Goal: Communication & Community: Connect with others

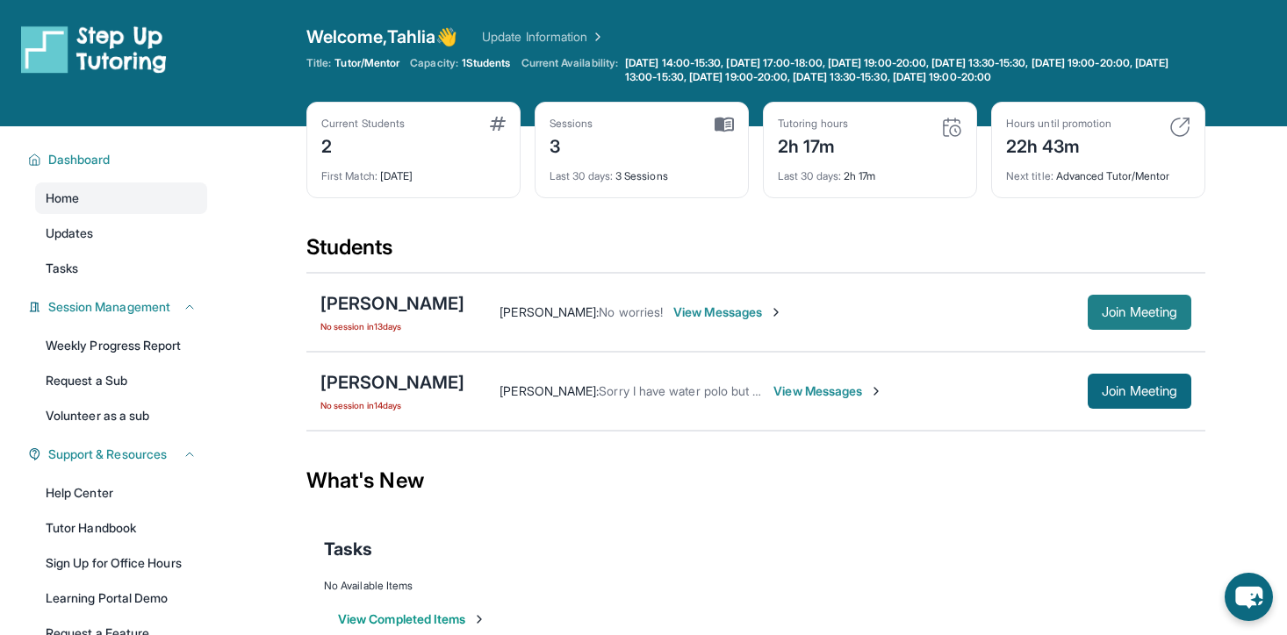
click at [1135, 307] on span "Join Meeting" at bounding box center [1139, 312] width 75 height 11
click at [402, 302] on div "[PERSON_NAME]" at bounding box center [392, 303] width 144 height 25
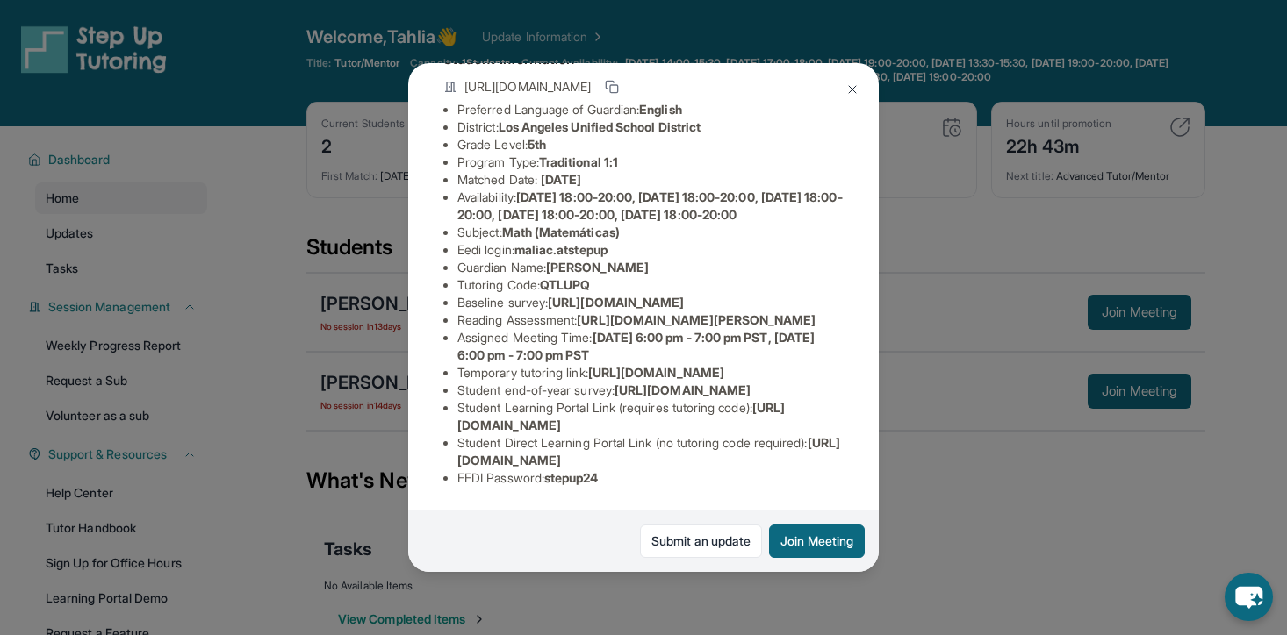
scroll to position [219, 0]
drag, startPoint x: 617, startPoint y: 175, endPoint x: 521, endPoint y: 173, distance: 95.7
click at [521, 242] on span "maliac.atstepup" at bounding box center [560, 249] width 93 height 15
click at [630, 260] on span "Britney Kronberger" at bounding box center [597, 267] width 103 height 15
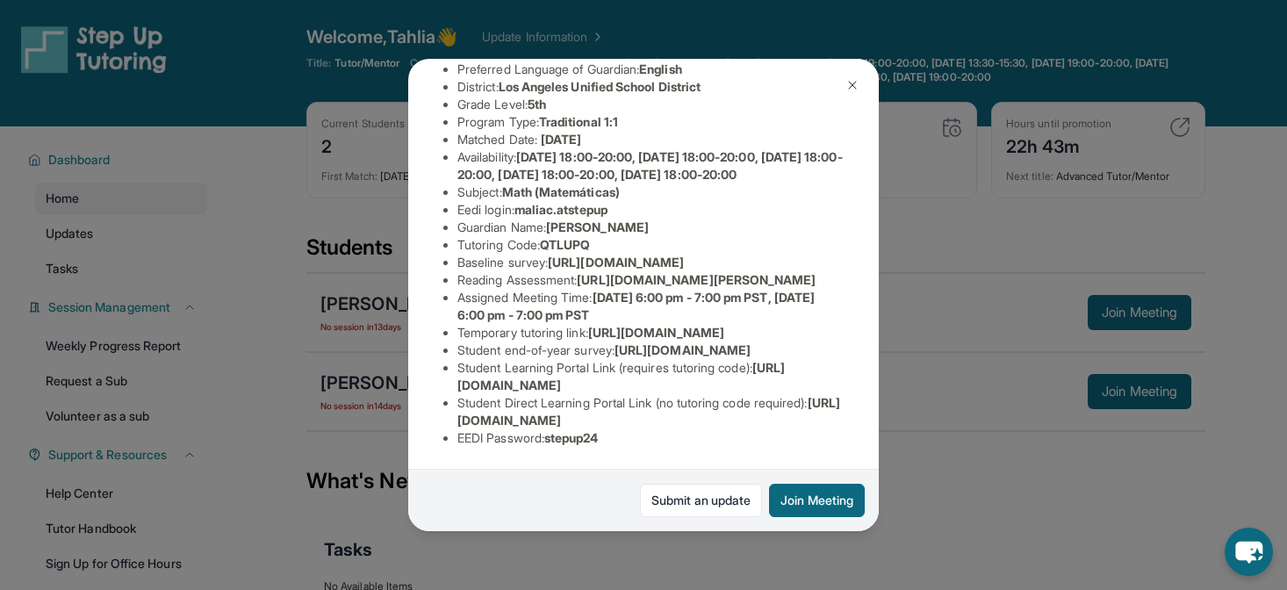
click at [843, 89] on button at bounding box center [852, 85] width 35 height 35
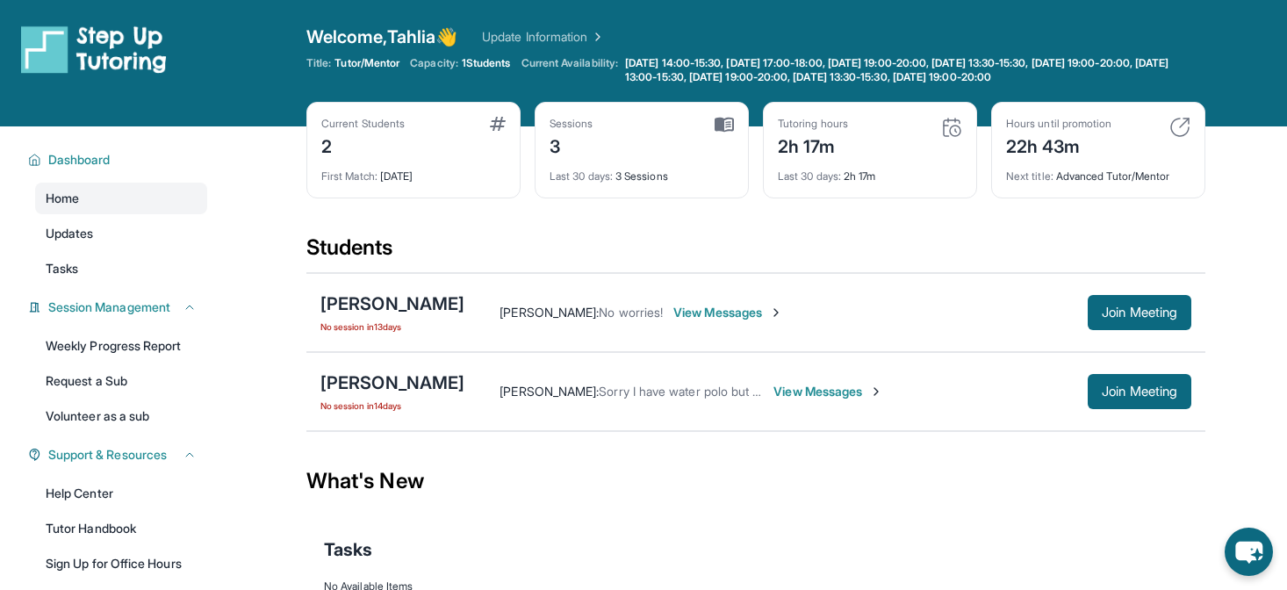
click at [446, 169] on div "First Match : 27 days ago" at bounding box center [413, 171] width 184 height 25
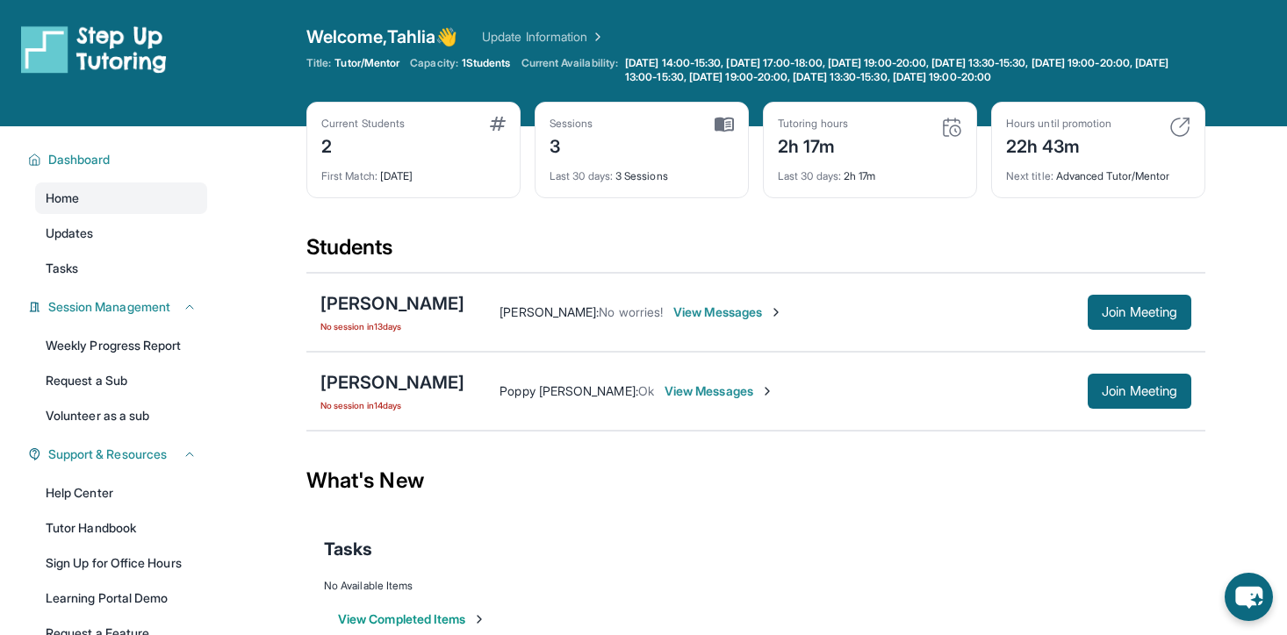
click at [642, 506] on div "What's New" at bounding box center [755, 480] width 899 height 77
click at [685, 385] on span "View Messages" at bounding box center [719, 392] width 110 height 18
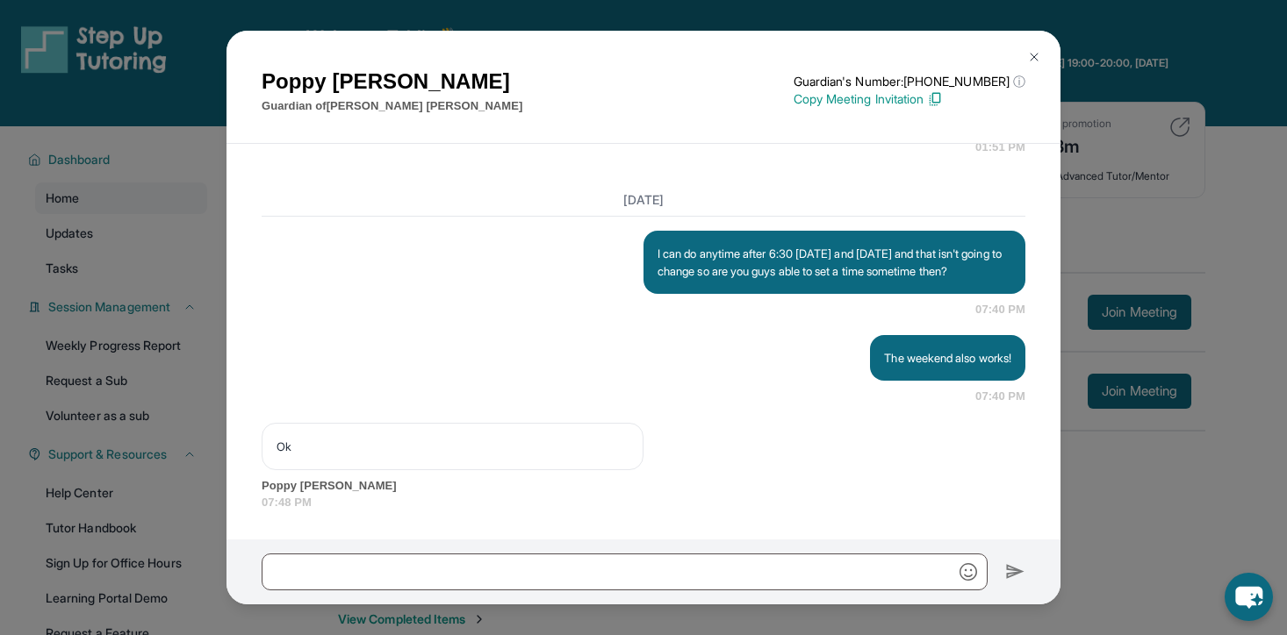
scroll to position [12738, 0]
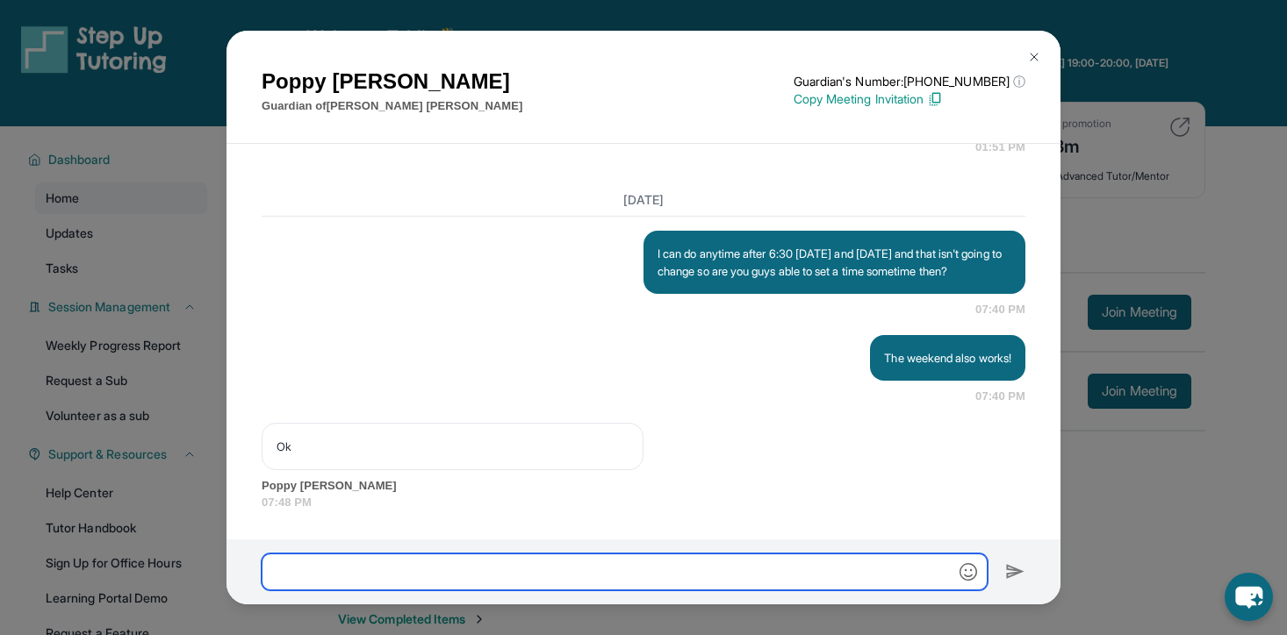
click at [521, 560] on input "text" at bounding box center [625, 572] width 726 height 37
type input "**********"
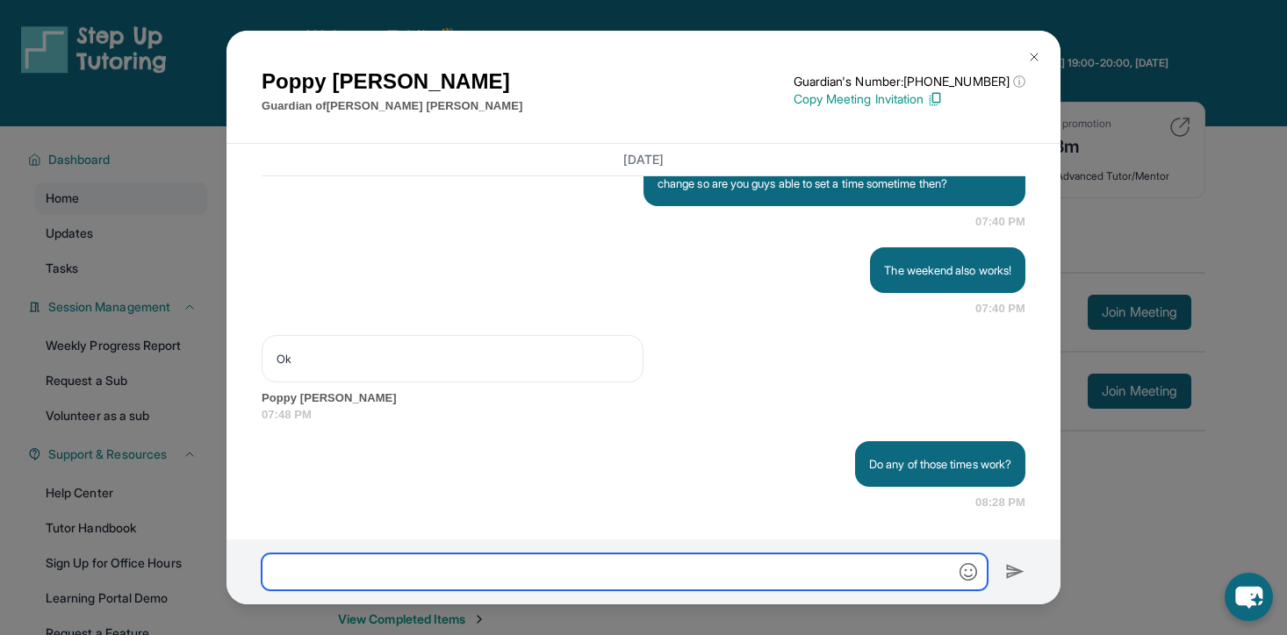
scroll to position [12826, 0]
type input "**********"
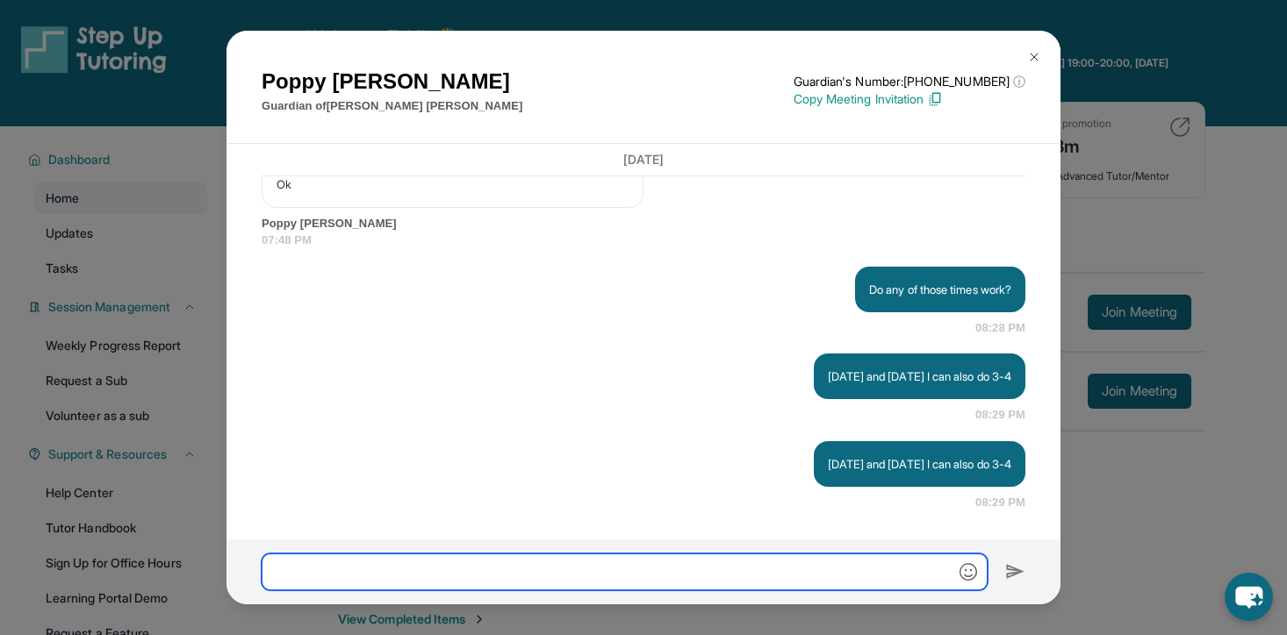
scroll to position [13001, 0]
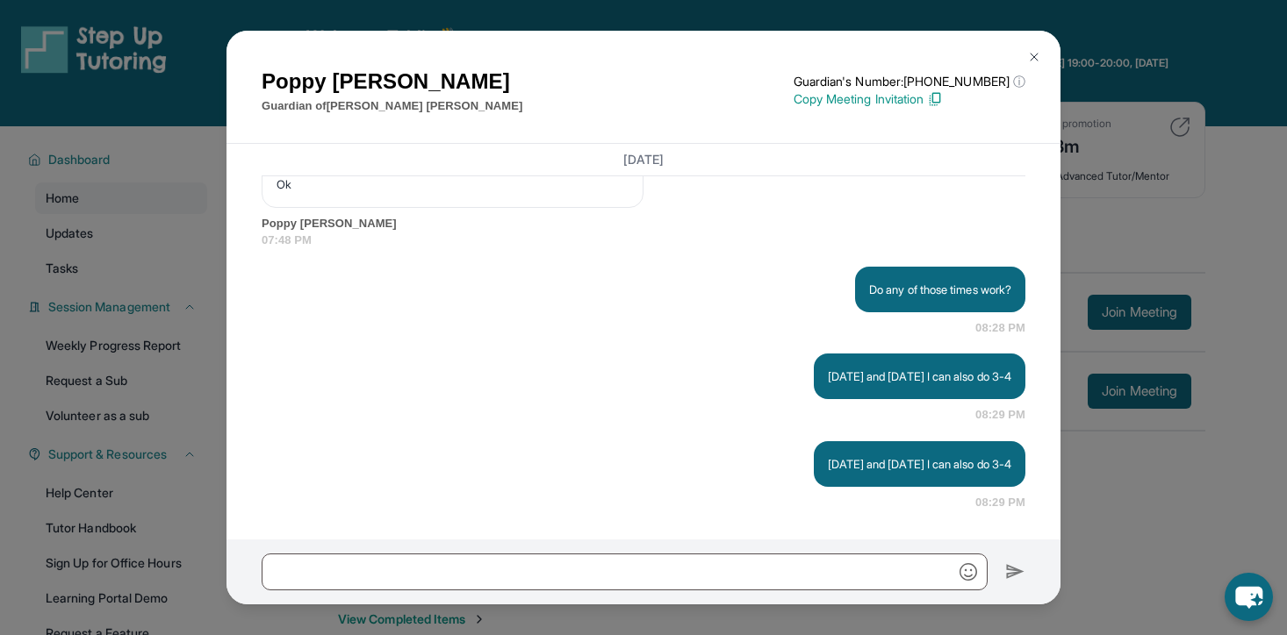
click at [1029, 47] on button at bounding box center [1033, 56] width 35 height 35
